Goal: Complete application form: Complete application form

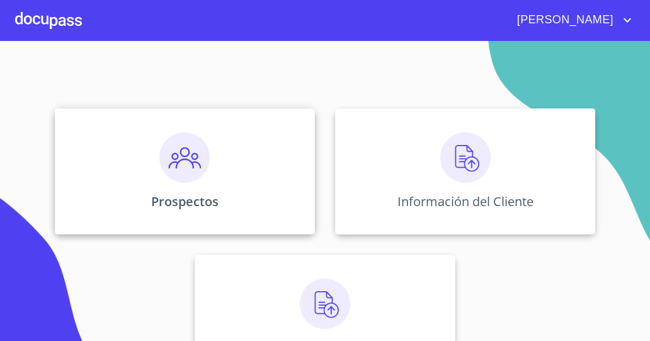
scroll to position [101, 0]
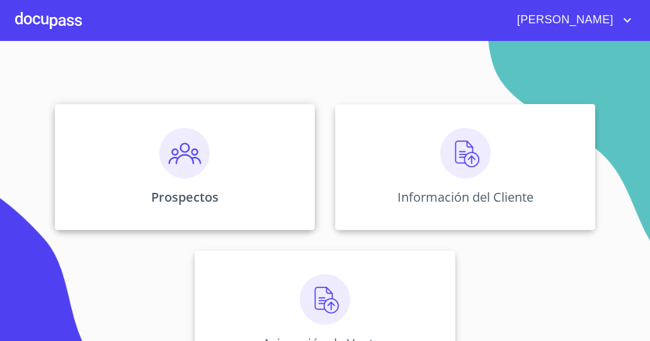
click at [188, 158] on img at bounding box center [184, 153] width 50 height 50
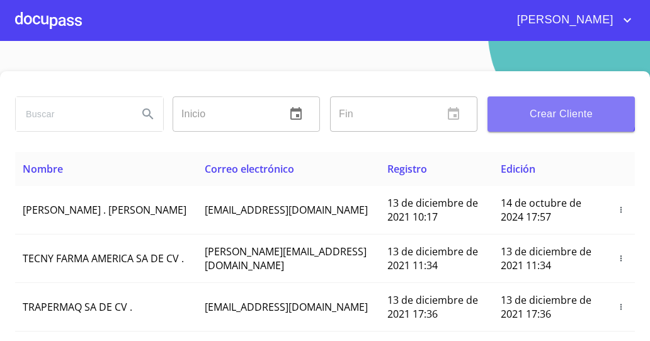
click at [551, 106] on span "Crear Cliente" at bounding box center [560, 114] width 127 height 18
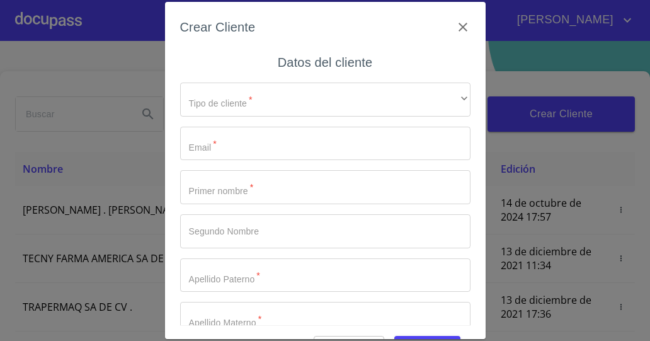
click at [610, 35] on div "Crear Cliente Datos del cliente Tipo de cliente   * ​ ​ Email   * ​ Primer nomb…" at bounding box center [325, 170] width 650 height 341
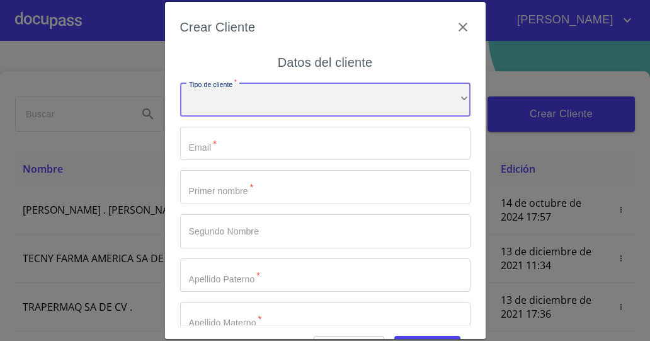
click at [400, 104] on div "​" at bounding box center [325, 99] width 290 height 34
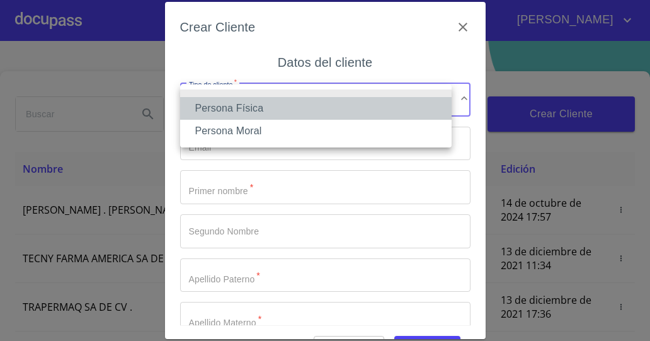
click at [386, 109] on li "Persona Física" at bounding box center [315, 108] width 271 height 23
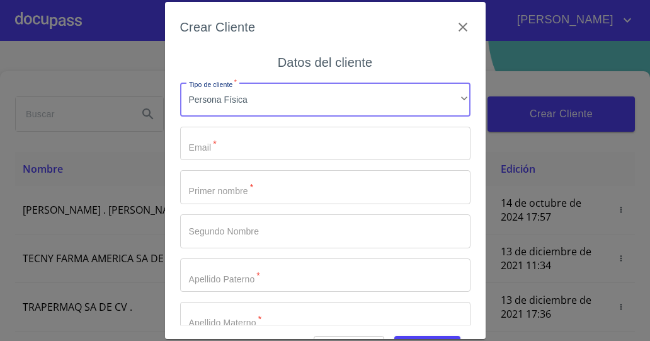
click at [351, 144] on input "Tipo de cliente   *" at bounding box center [325, 144] width 290 height 34
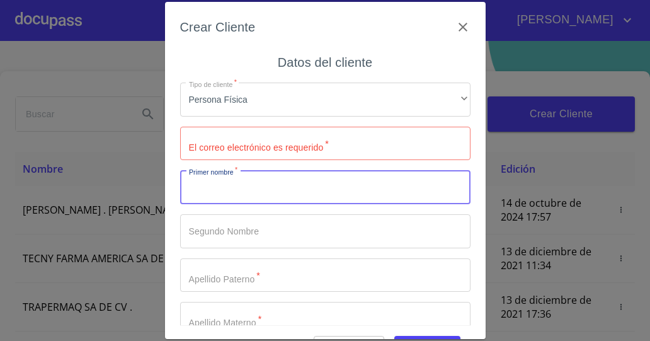
click at [301, 186] on input "Tipo de cliente   *" at bounding box center [325, 187] width 290 height 34
type input "Armando"
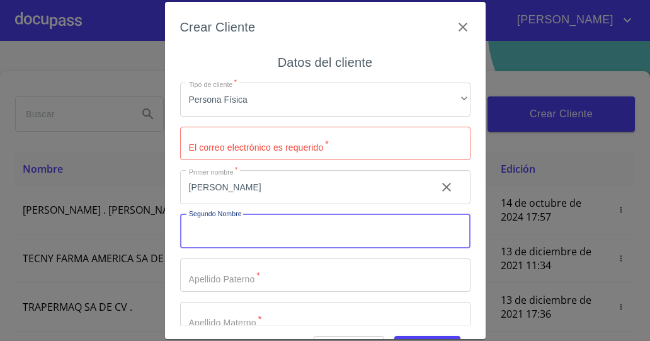
click at [285, 235] on input "Tipo de cliente   *" at bounding box center [325, 231] width 290 height 34
click at [439, 187] on icon "clear input" at bounding box center [446, 186] width 15 height 15
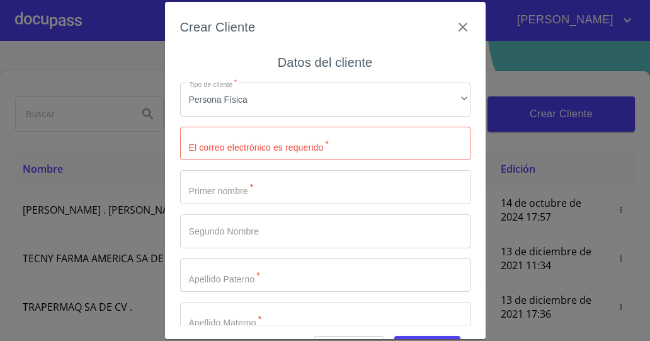
click at [424, 186] on input "Tipo de cliente   *" at bounding box center [325, 187] width 290 height 34
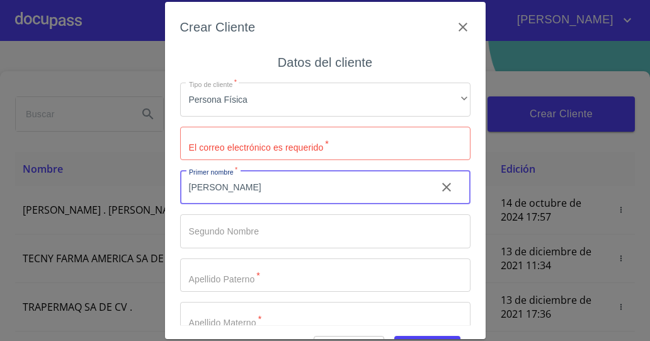
type input "Jorge"
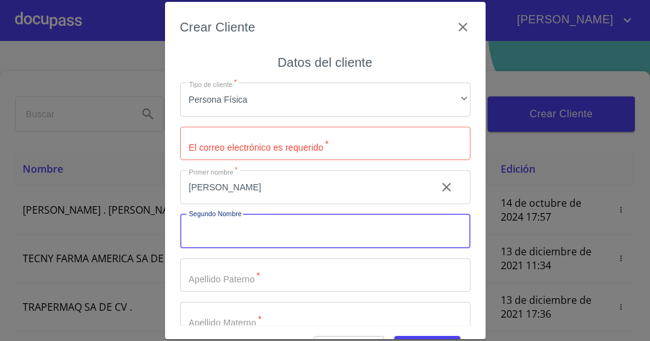
click at [321, 231] on input "Tipo de cliente   *" at bounding box center [325, 231] width 290 height 34
type input "Armando"
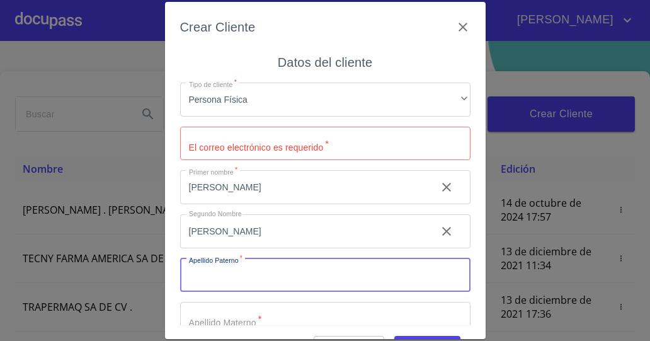
click at [260, 271] on input "Tipo de cliente   *" at bounding box center [325, 275] width 290 height 34
type input "Vazquez"
click at [252, 316] on input "Tipo de cliente   *" at bounding box center [325, 318] width 290 height 34
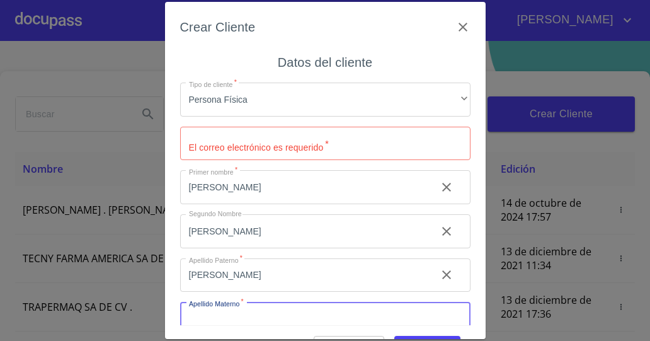
type input "S"
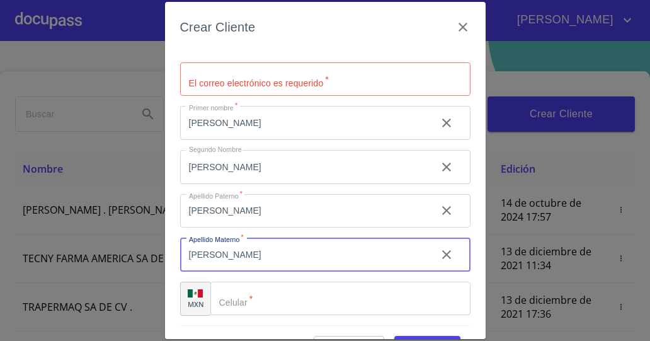
type input "Zamora"
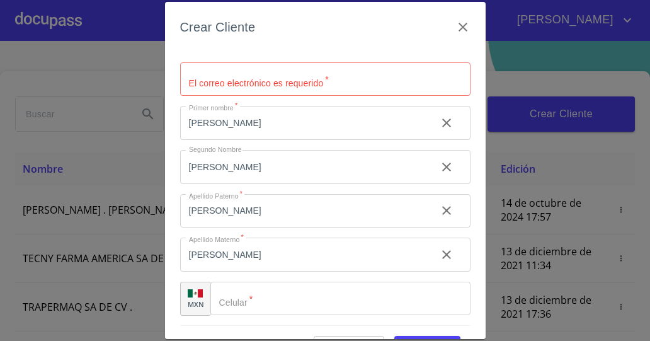
click at [607, 87] on div "Crear Cliente Datos del cliente Tipo de cliente   * Persona Física ​ El correo …" at bounding box center [325, 170] width 650 height 341
click at [593, 92] on div "Crear Cliente Datos del cliente Tipo de cliente   * Persona Física ​ El correo …" at bounding box center [325, 170] width 650 height 341
click at [495, 330] on div "Crear Cliente Datos del cliente Tipo de cliente   * Persona Física ​ El correo …" at bounding box center [325, 170] width 650 height 341
click at [316, 85] on input "Tipo de cliente   *" at bounding box center [325, 79] width 290 height 34
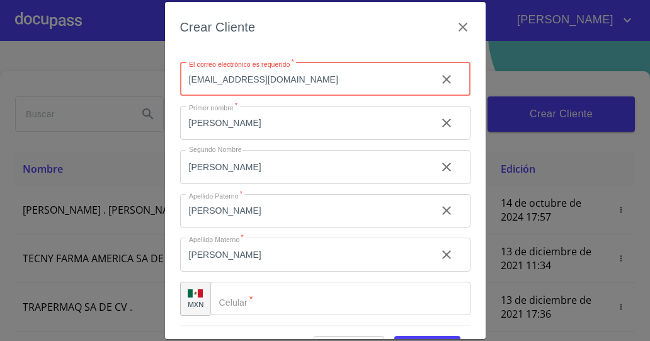
type input "jorgevazquezamora@gmail.com"
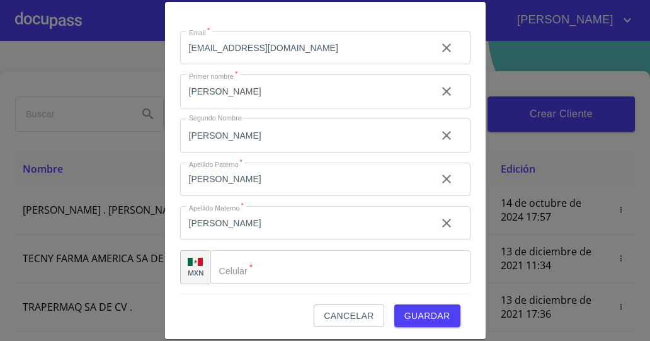
scroll to position [35, 0]
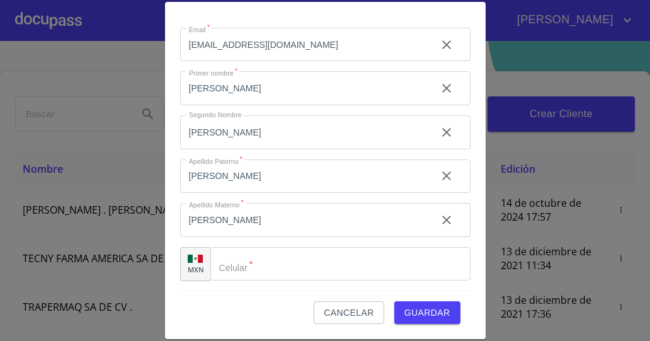
click at [361, 265] on input "Tipo de cliente   *" at bounding box center [340, 264] width 260 height 34
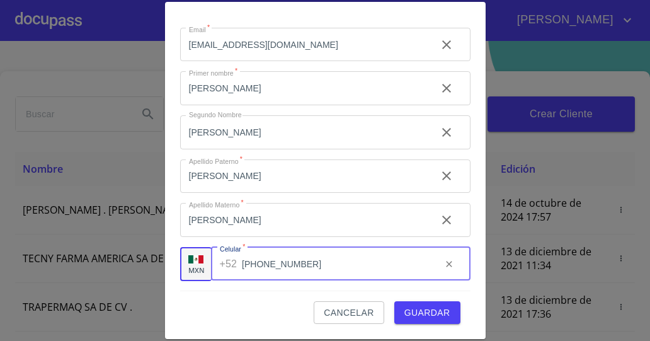
type input "[PHONE_NUMBER]"
click at [406, 308] on span "Guardar" at bounding box center [427, 313] width 46 height 16
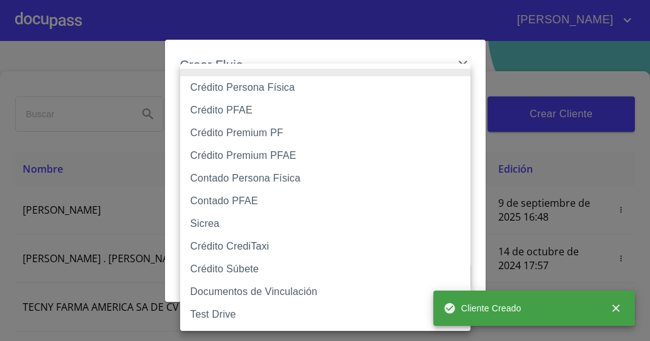
click at [386, 103] on body "LILA SAHOLY Inicio ​ Fin ​ Crear Cliente Nombre Correo electrónico Registro Edi…" at bounding box center [325, 170] width 650 height 341
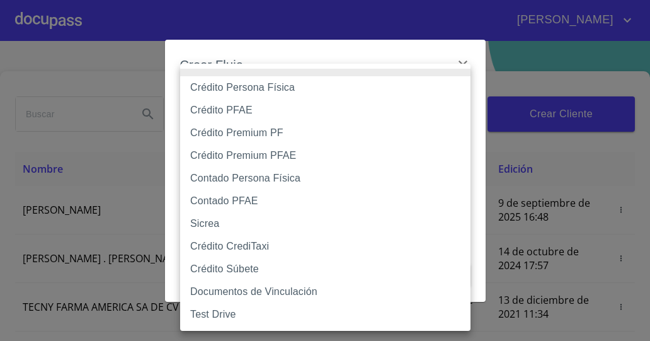
click at [239, 221] on li "Sicrea" at bounding box center [325, 223] width 290 height 23
type input "622ab8d8c505bb33994031d9"
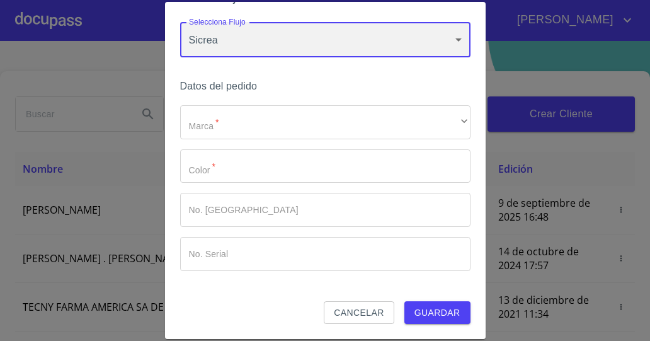
scroll to position [29, 0]
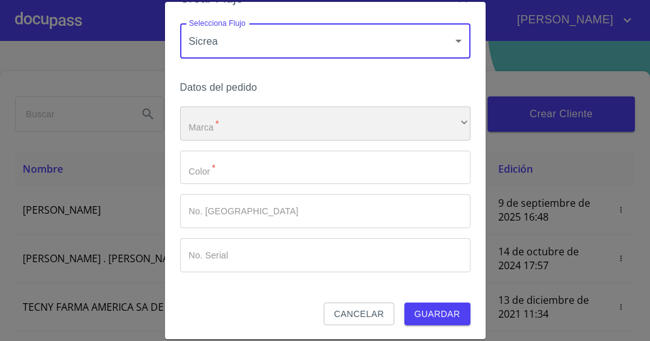
click at [417, 127] on div "​" at bounding box center [325, 123] width 290 height 34
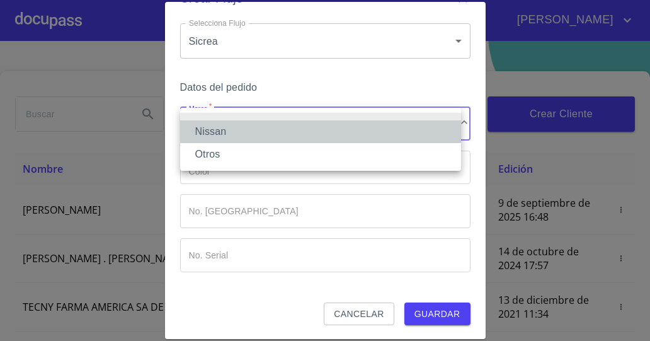
click at [378, 135] on li "Nissan" at bounding box center [320, 131] width 281 height 23
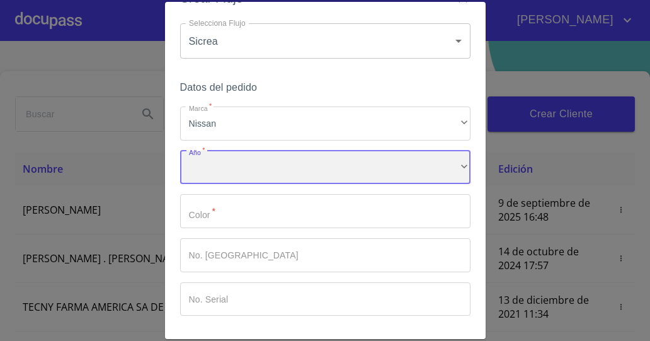
click at [367, 168] on div "​" at bounding box center [325, 167] width 290 height 34
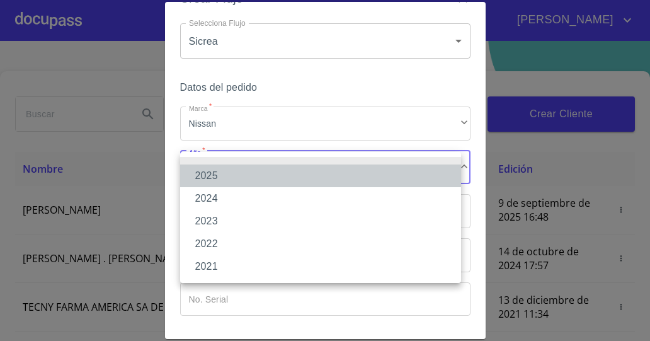
click at [329, 177] on li "2025" at bounding box center [320, 175] width 281 height 23
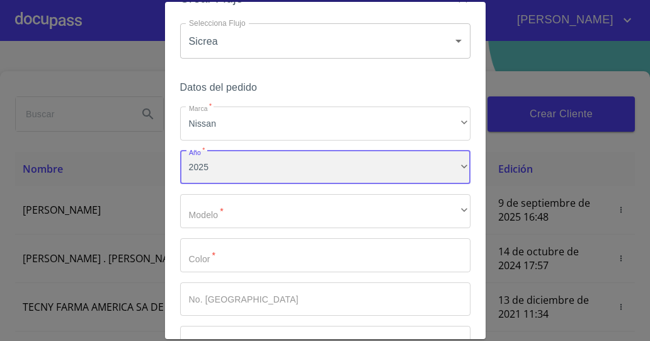
scroll to position [118, 0]
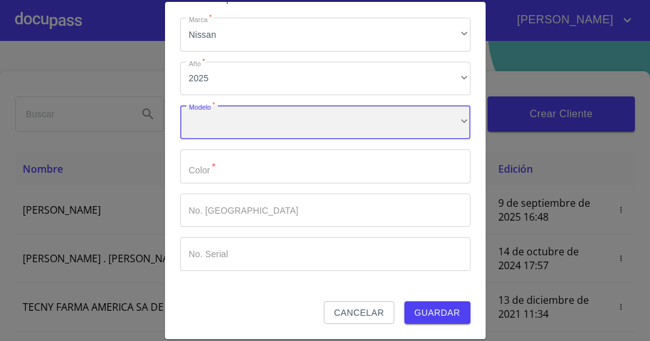
click at [373, 119] on div "​" at bounding box center [325, 122] width 290 height 34
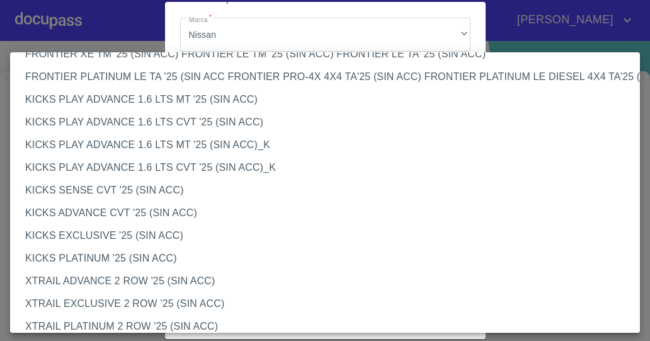
scroll to position [1096, 0]
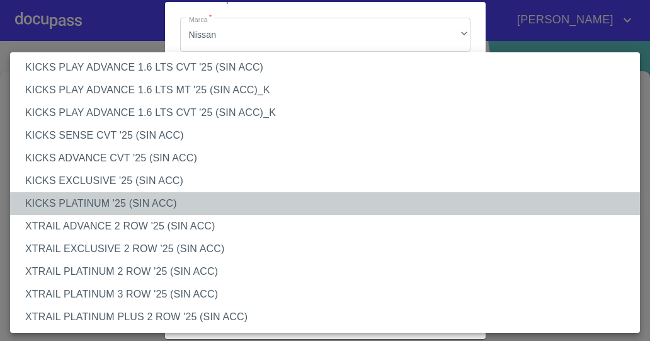
click at [157, 196] on li "KICKS PLATINUM '25 (SIN ACC)" at bounding box center [329, 203] width 639 height 23
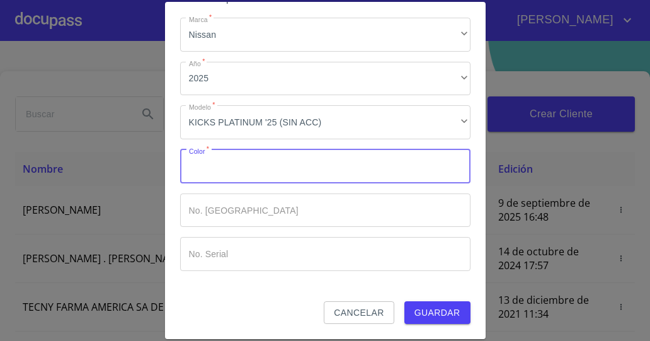
click at [230, 166] on input "Marca   *" at bounding box center [325, 166] width 290 height 34
type input "gris"
click at [219, 204] on input "Marca   *" at bounding box center [325, 210] width 290 height 34
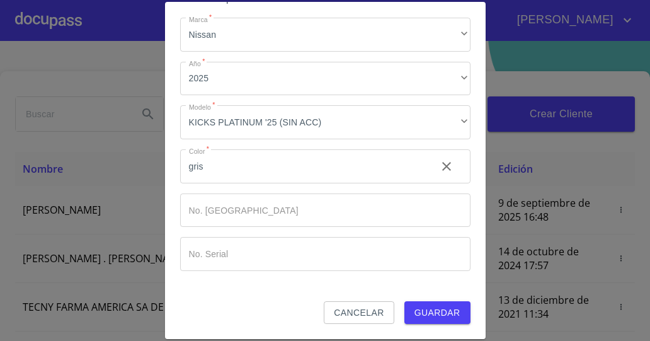
click at [591, 85] on div "Crear Flujo Selecciona Flujo Sicrea 622ab8d8c505bb33994031d9 Selecciona Flujo D…" at bounding box center [325, 170] width 650 height 341
click at [500, 333] on div "Crear Flujo Selecciona Flujo Sicrea 622ab8d8c505bb33994031d9 Selecciona Flujo D…" at bounding box center [325, 170] width 650 height 341
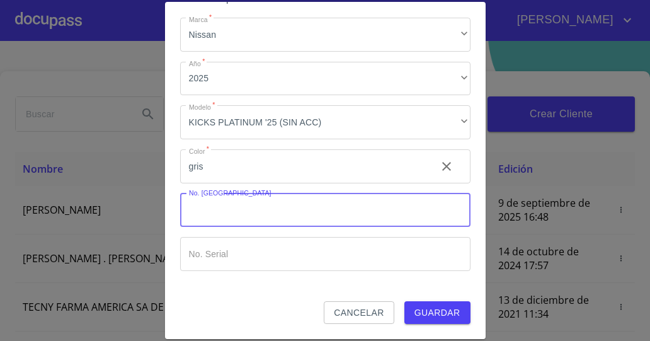
click at [339, 220] on input "Marca   *" at bounding box center [325, 210] width 290 height 34
click at [304, 255] on input "Marca   *" at bounding box center [325, 254] width 290 height 34
click at [332, 210] on input "15291" at bounding box center [303, 210] width 246 height 34
type input "1"
type input "149166"
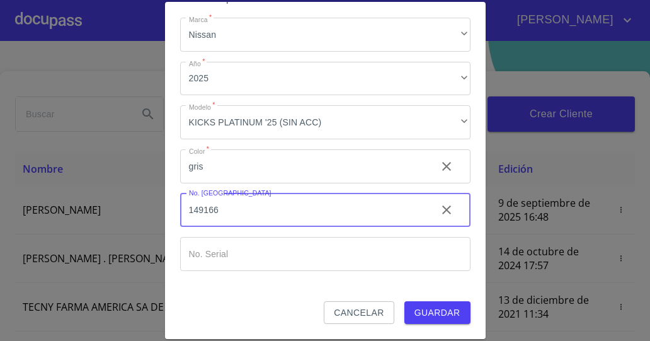
click at [278, 252] on input "Marca   *" at bounding box center [325, 254] width 290 height 34
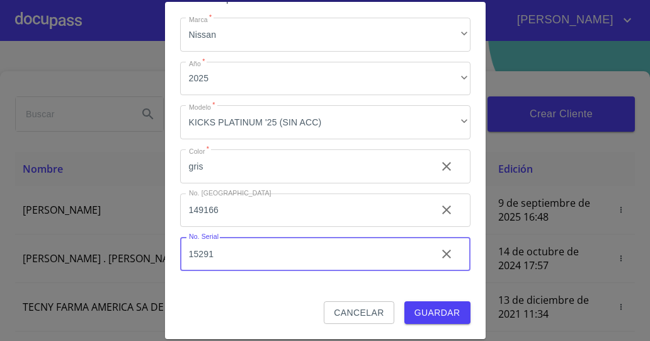
type input "15291"
click at [429, 312] on span "Guardar" at bounding box center [437, 313] width 46 height 16
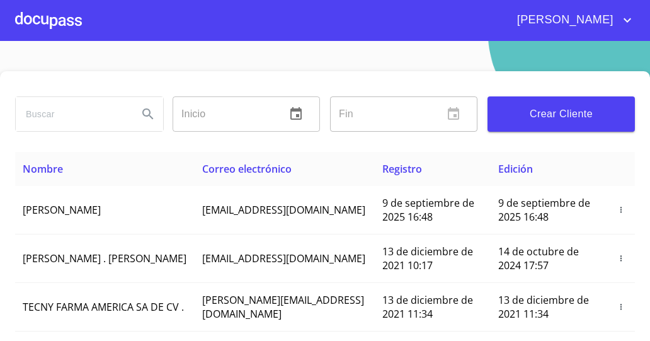
click at [61, 25] on div at bounding box center [48, 20] width 67 height 40
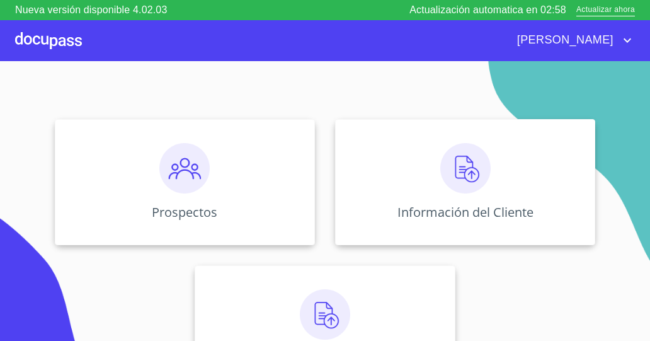
scroll to position [145, 0]
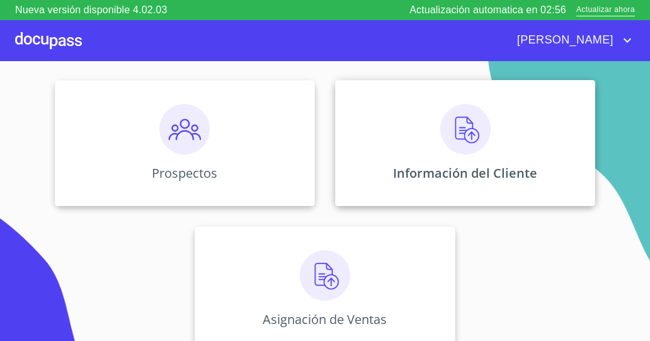
click at [473, 137] on img at bounding box center [465, 129] width 50 height 50
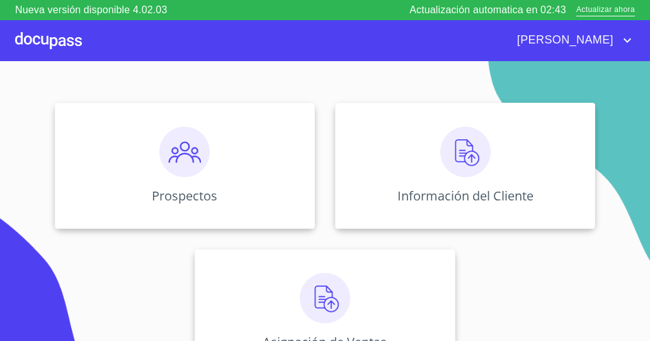
scroll to position [145, 0]
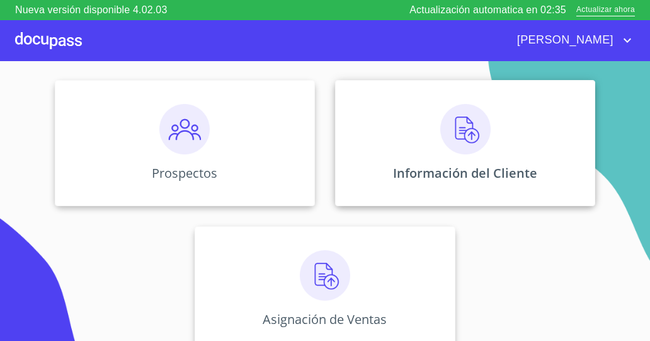
click at [480, 157] on div "Información del Cliente" at bounding box center [465, 143] width 260 height 126
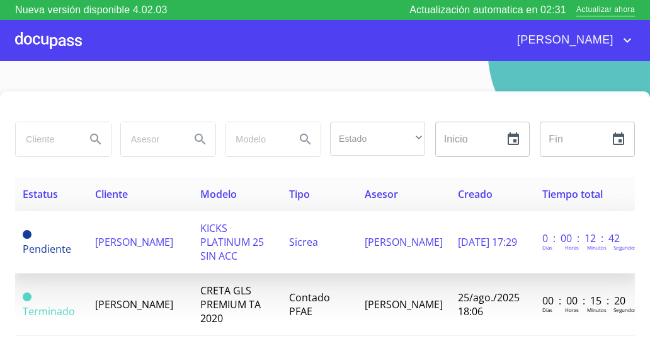
click at [458, 249] on span "09/sep./2025 17:29" at bounding box center [487, 242] width 59 height 14
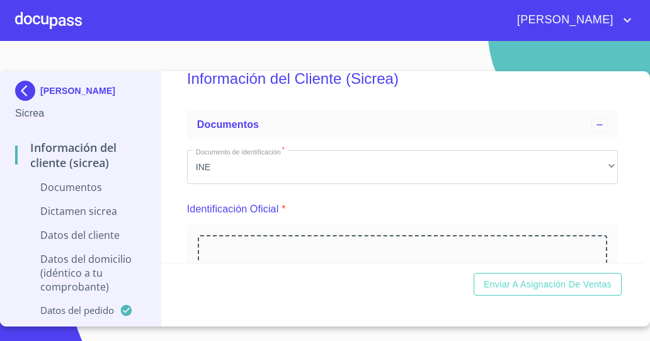
scroll to position [27, 0]
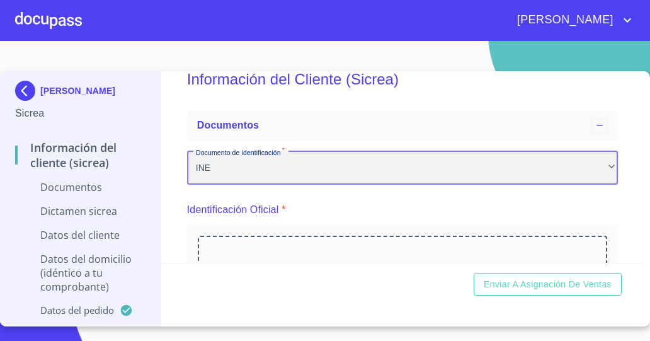
click at [595, 166] on div "INE" at bounding box center [402, 167] width 431 height 34
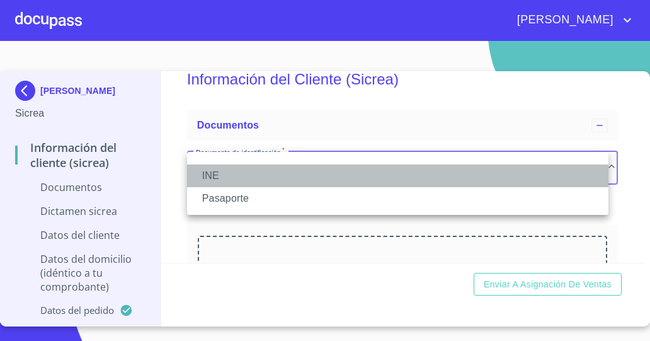
click at [572, 184] on li "INE" at bounding box center [397, 175] width 421 height 23
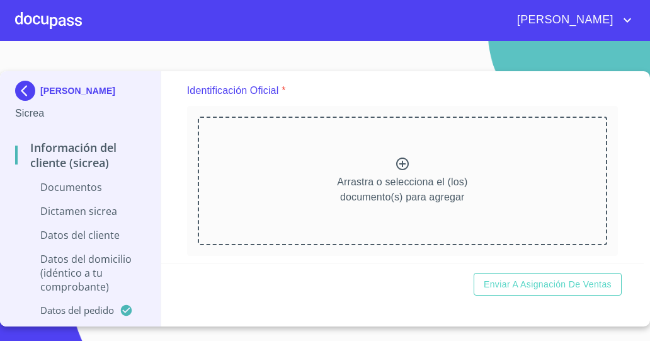
scroll to position [146, 0]
click at [397, 173] on div at bounding box center [402, 165] width 15 height 18
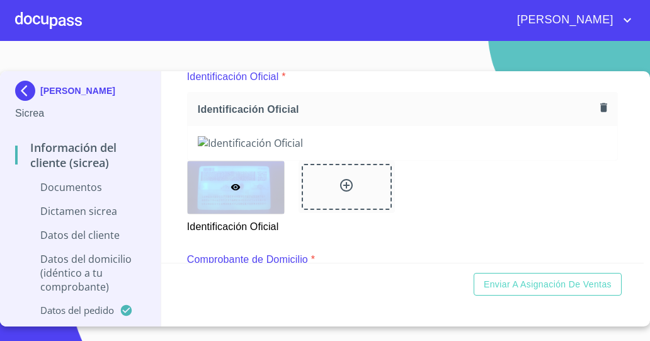
scroll to position [161, 0]
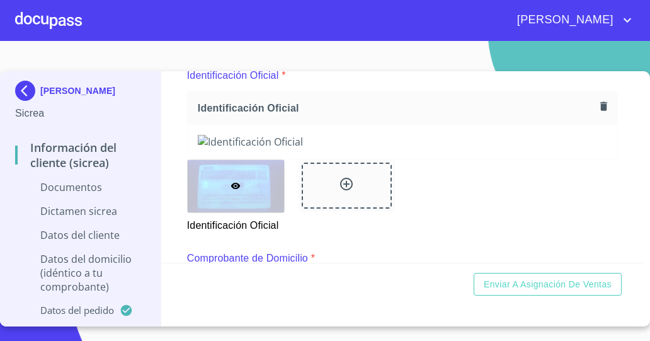
click at [600, 104] on icon "button" at bounding box center [603, 105] width 7 height 9
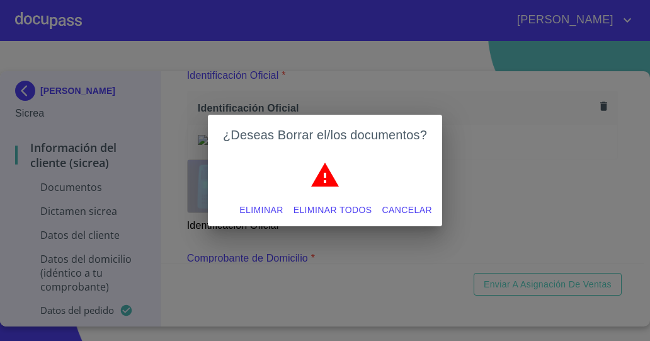
click at [281, 208] on span "Eliminar" at bounding box center [260, 210] width 43 height 16
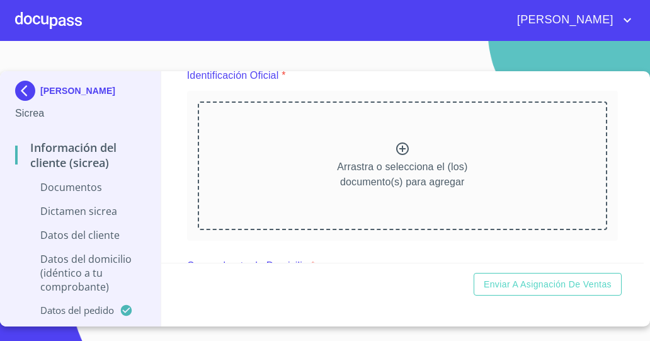
click at [397, 164] on p "Arrastra o selecciona el (los) documento(s) para agregar" at bounding box center [402, 174] width 130 height 30
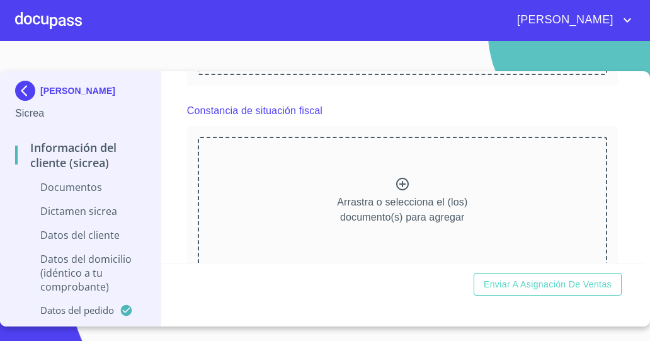
scroll to position [880, 0]
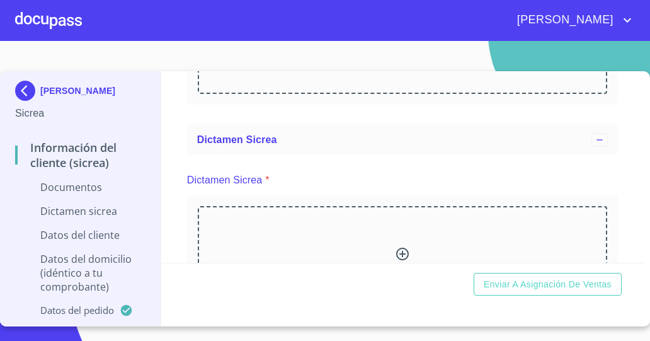
scroll to position [1052, 0]
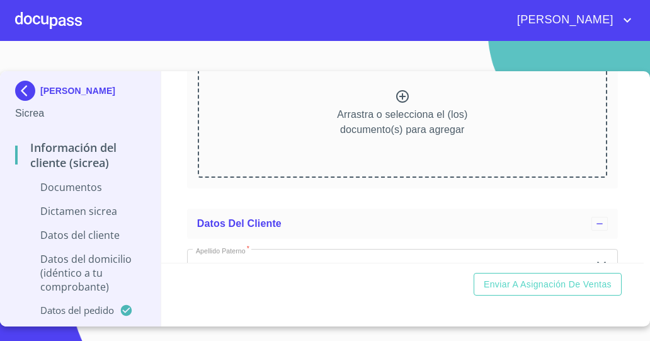
scroll to position [1559, 0]
